Goal: Register for event/course

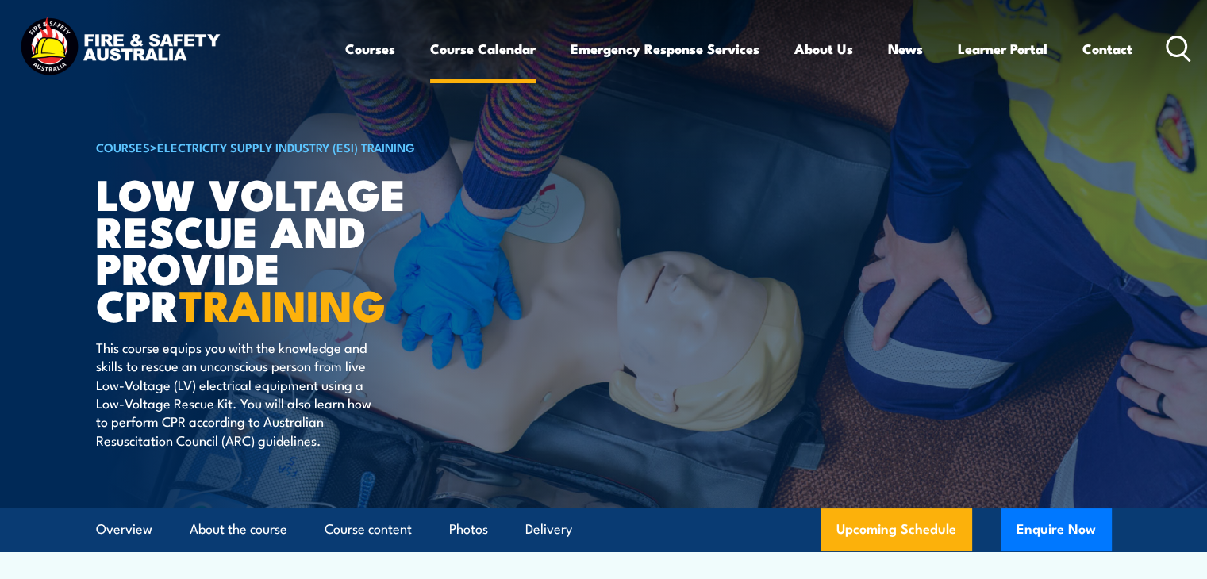
click at [494, 44] on link "Course Calendar" at bounding box center [483, 49] width 106 height 42
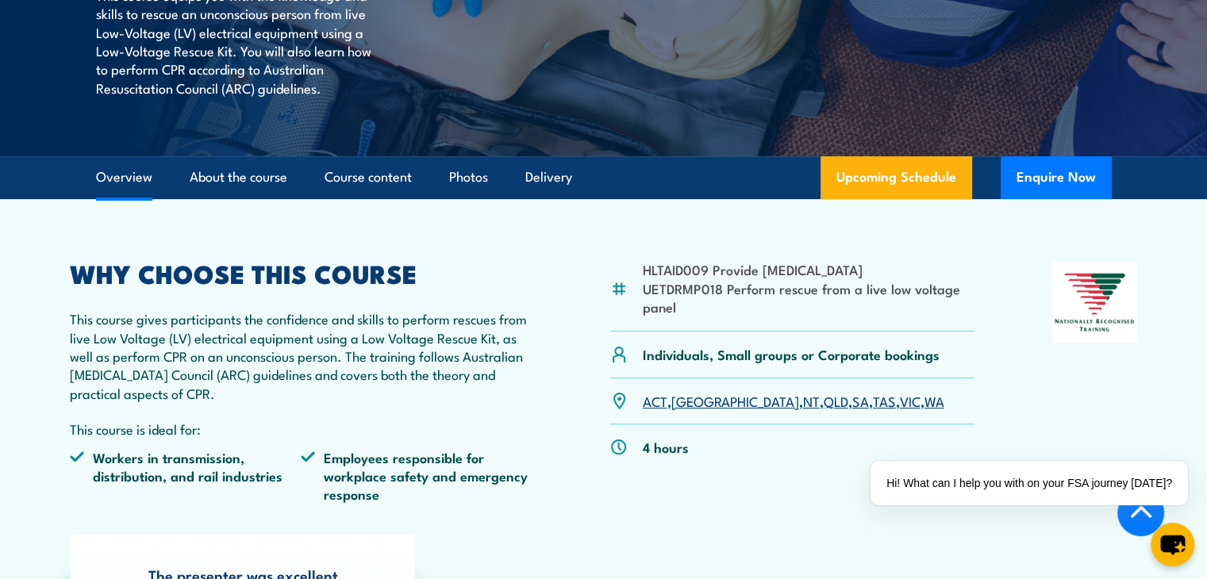
scroll to position [397, 0]
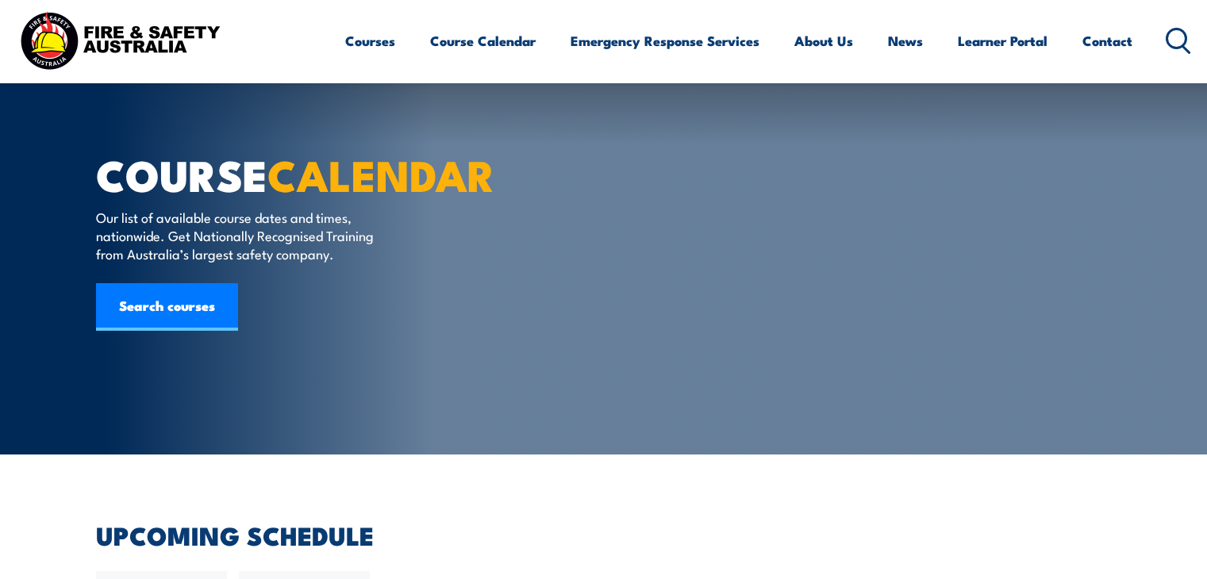
select select "10"
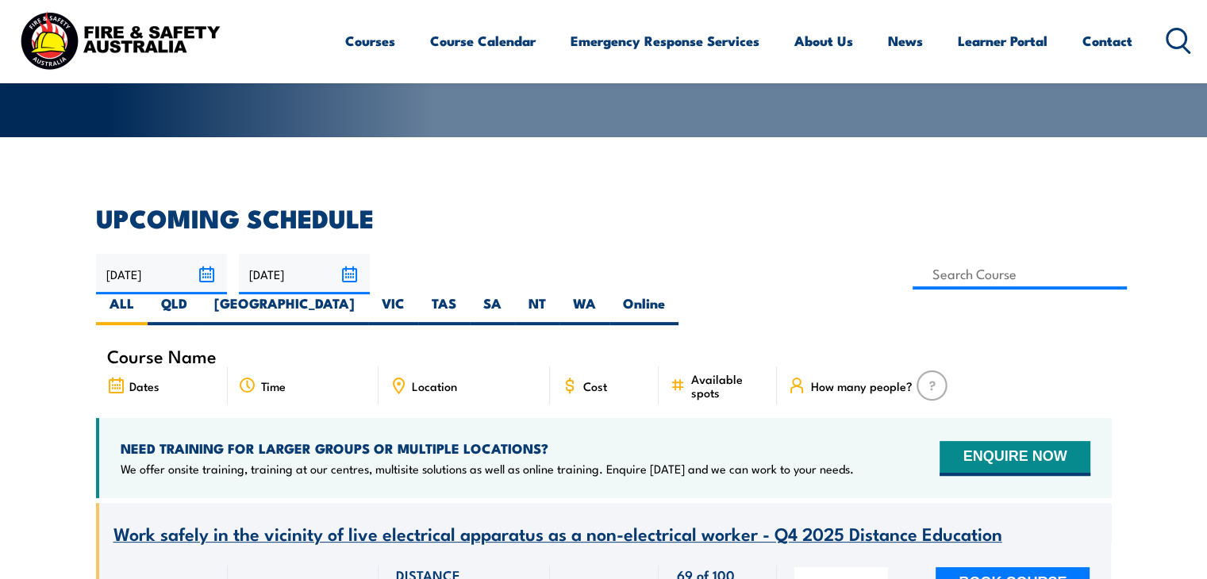
click at [201, 254] on input "30/09/2025" at bounding box center [161, 274] width 131 height 40
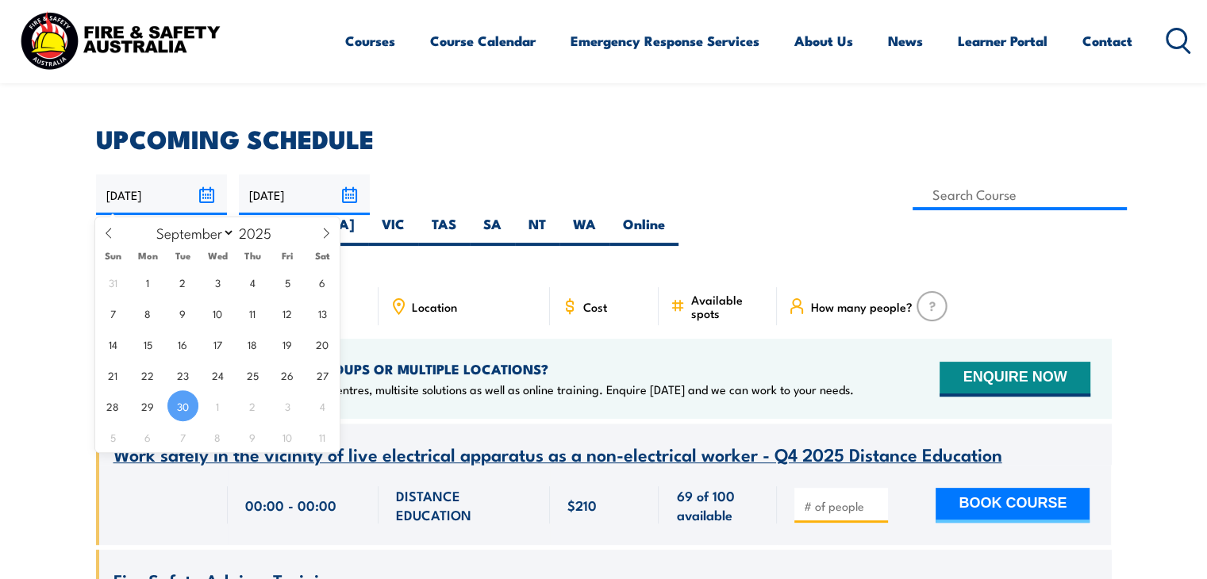
scroll to position [0, 0]
click at [254, 404] on span "2" at bounding box center [252, 405] width 31 height 31
type input "[DATE]"
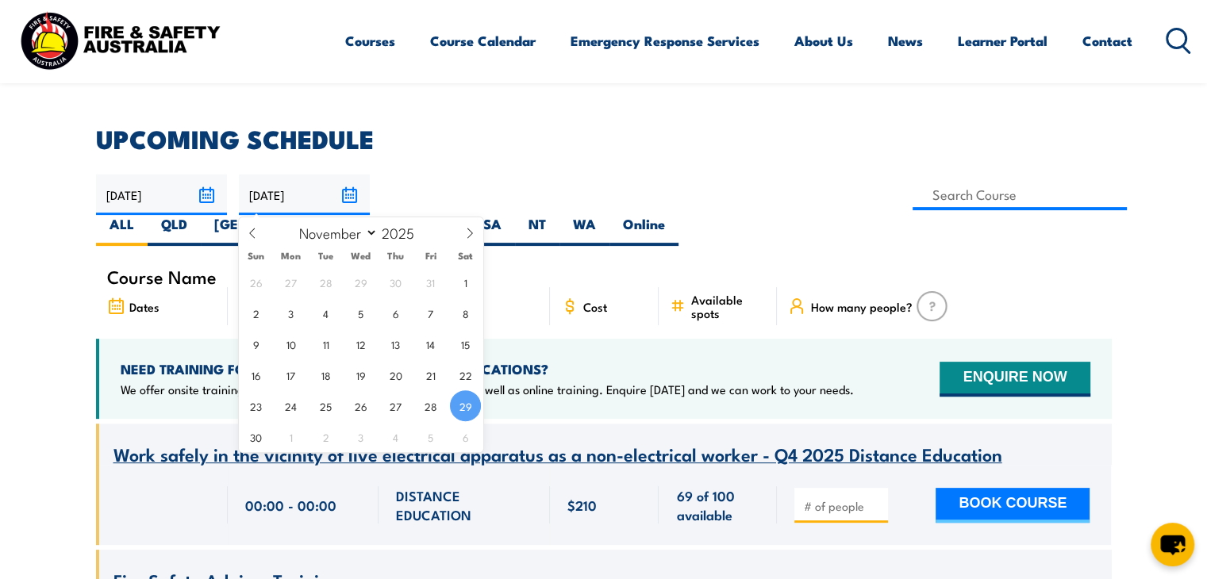
click at [351, 190] on input "29/11/2025" at bounding box center [304, 195] width 131 height 40
click at [324, 433] on span "2" at bounding box center [325, 436] width 31 height 31
type input "[DATE]"
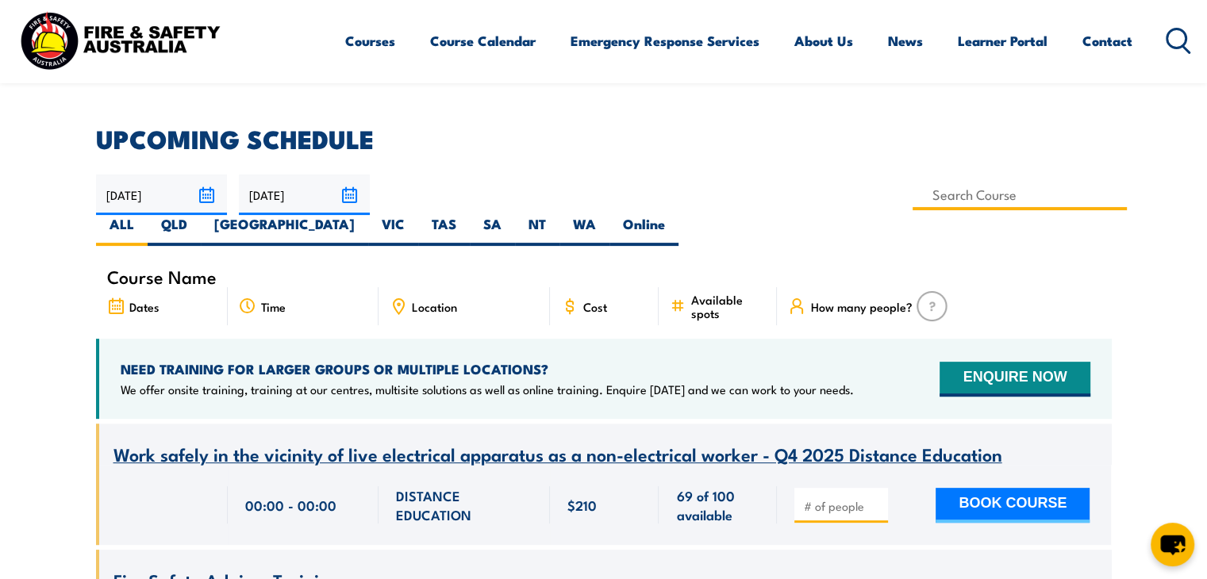
click at [913, 185] on input at bounding box center [1020, 194] width 215 height 31
click at [1079, 145] on h2 "UPCOMING SCHEDULE" at bounding box center [604, 138] width 1016 height 22
click at [610, 215] on label "WA" at bounding box center [585, 230] width 50 height 31
click at [606, 215] on input "WA" at bounding box center [601, 220] width 10 height 10
radio input "true"
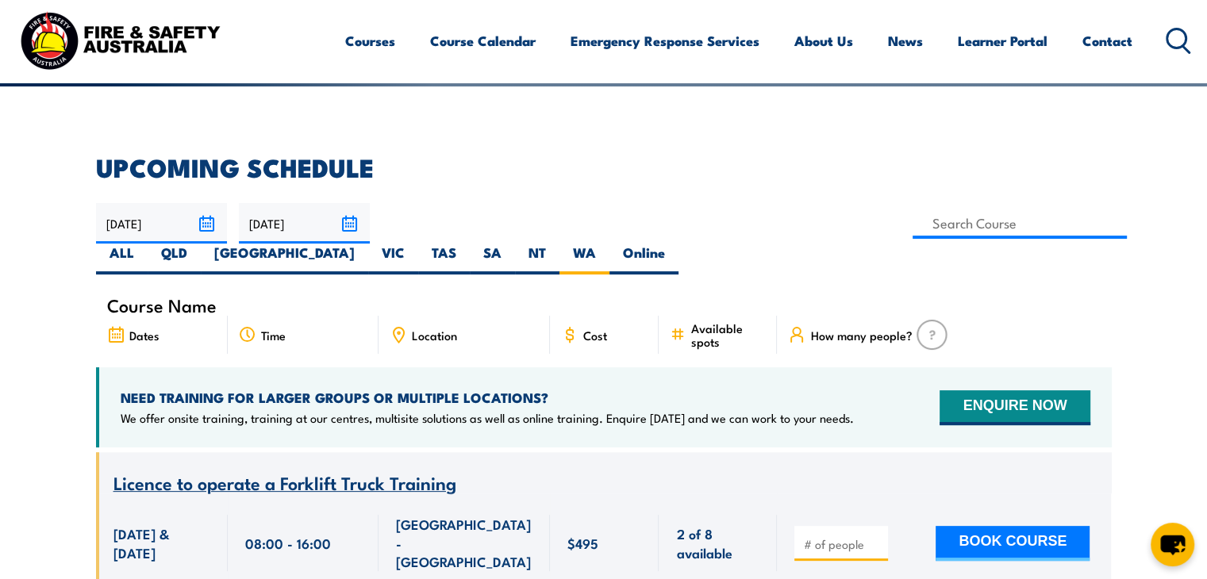
scroll to position [365, 0]
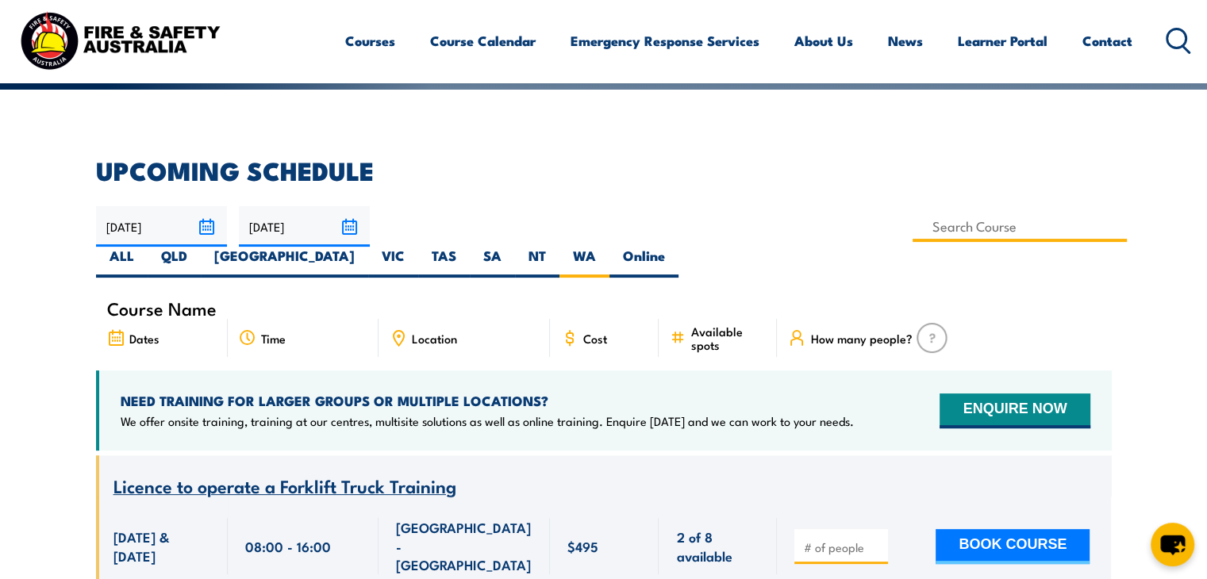
click at [913, 229] on input at bounding box center [1020, 226] width 215 height 31
type input "Low Voltage Rescue, Provide CPR & Apply WHS Practices"
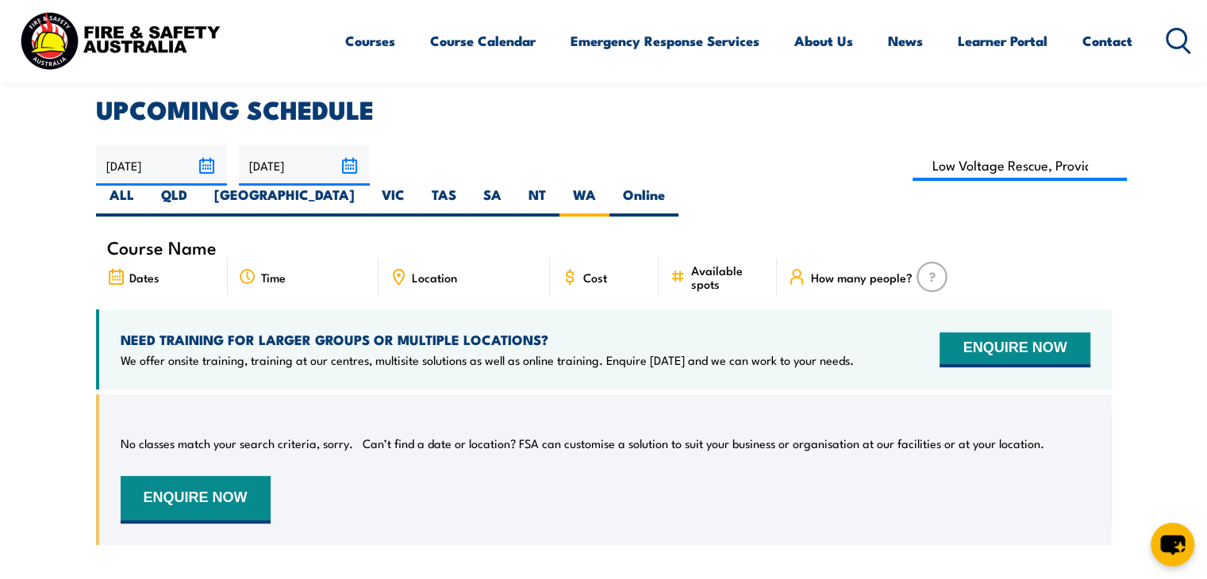
scroll to position [286, 0]
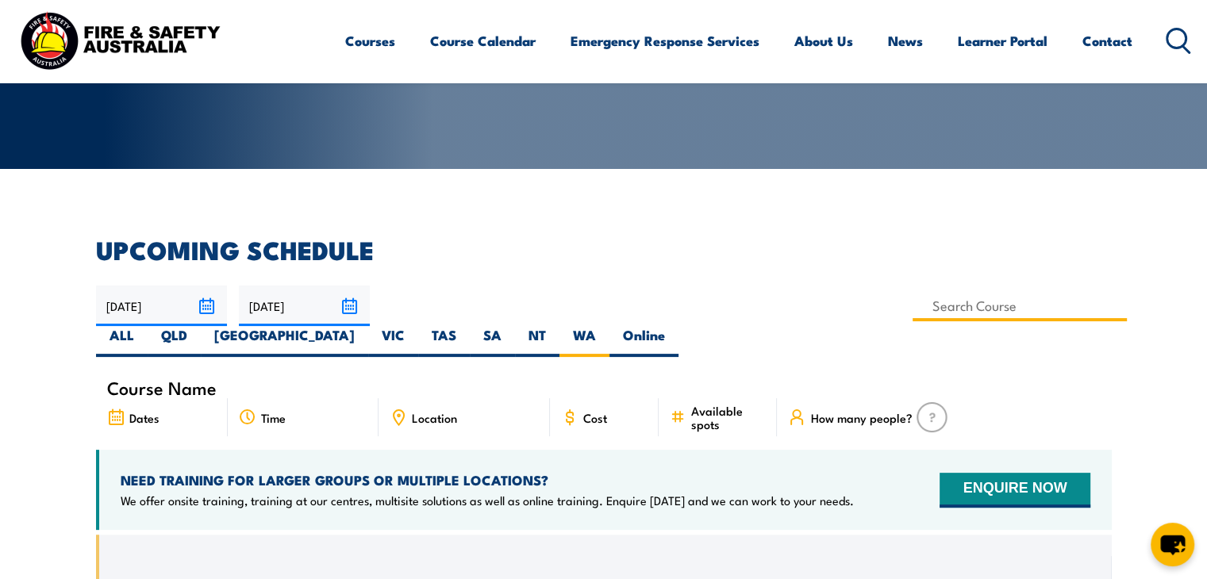
click at [913, 306] on input at bounding box center [1020, 305] width 215 height 31
type input "Low Voltage Rescue and Provide CPR (with online Pre-requisite inc.)"
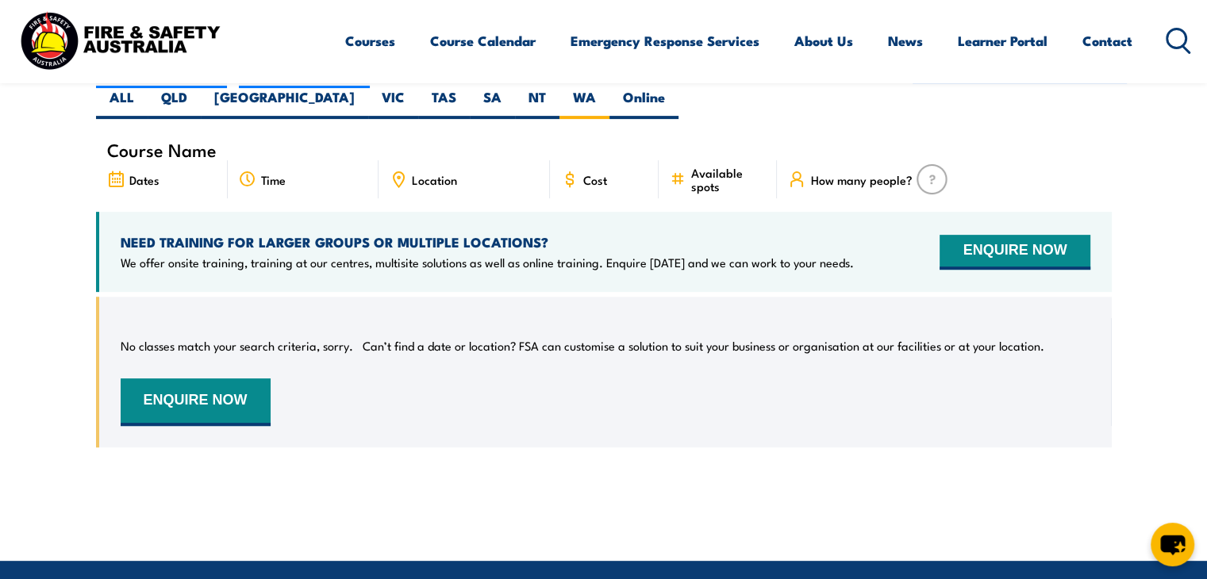
scroll to position [365, 0]
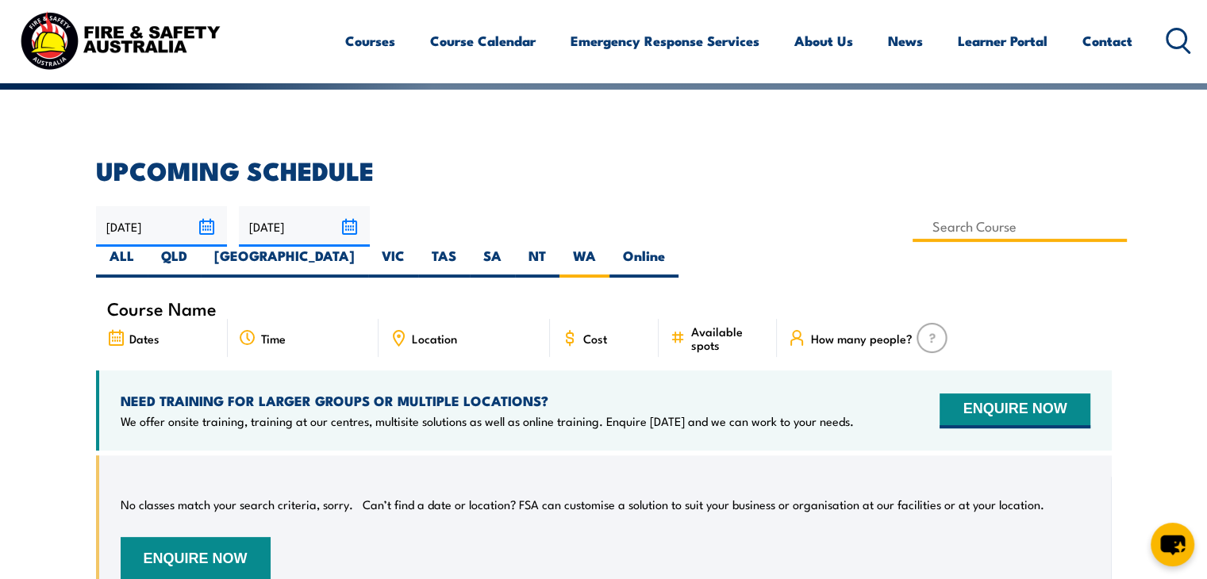
click at [913, 229] on input at bounding box center [1020, 226] width 215 height 31
type input "Provide First Aid Training (Blended Learning)"
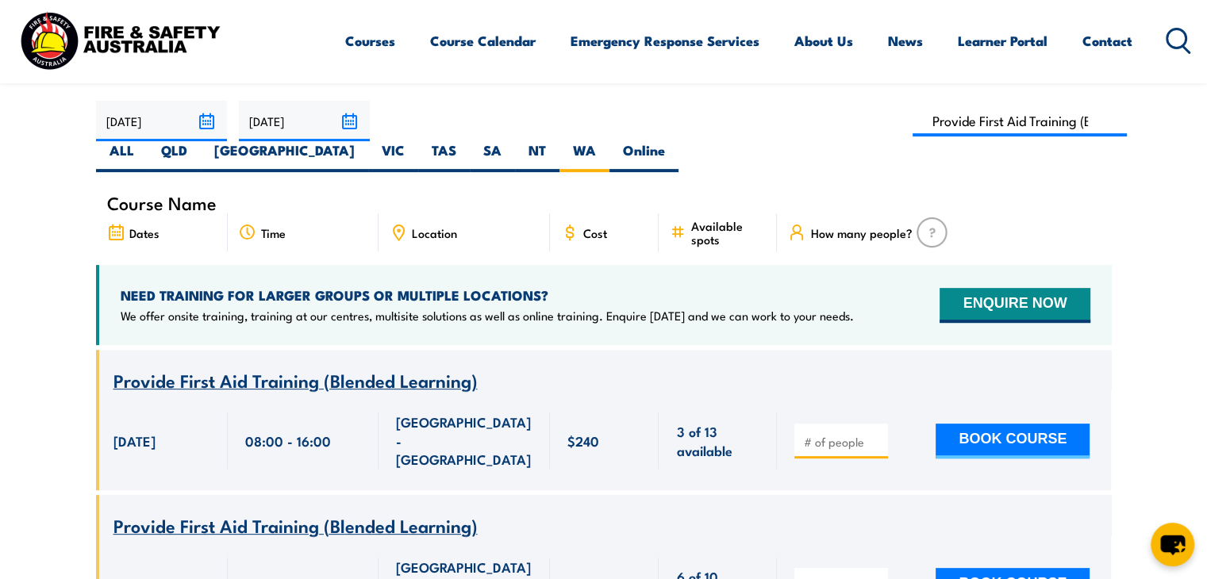
scroll to position [444, 0]
